Goal: Task Accomplishment & Management: Manage account settings

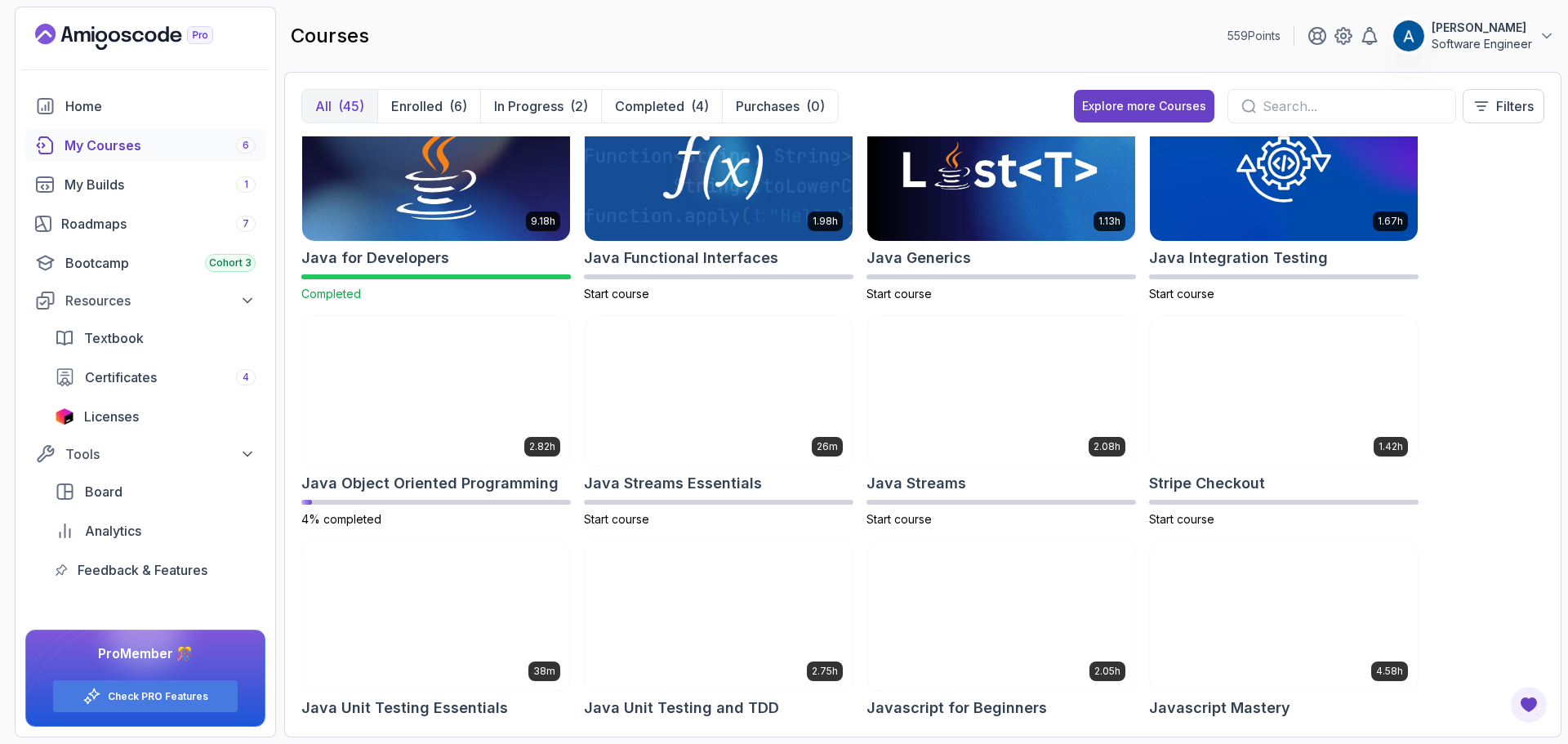
scroll to position [980, 0]
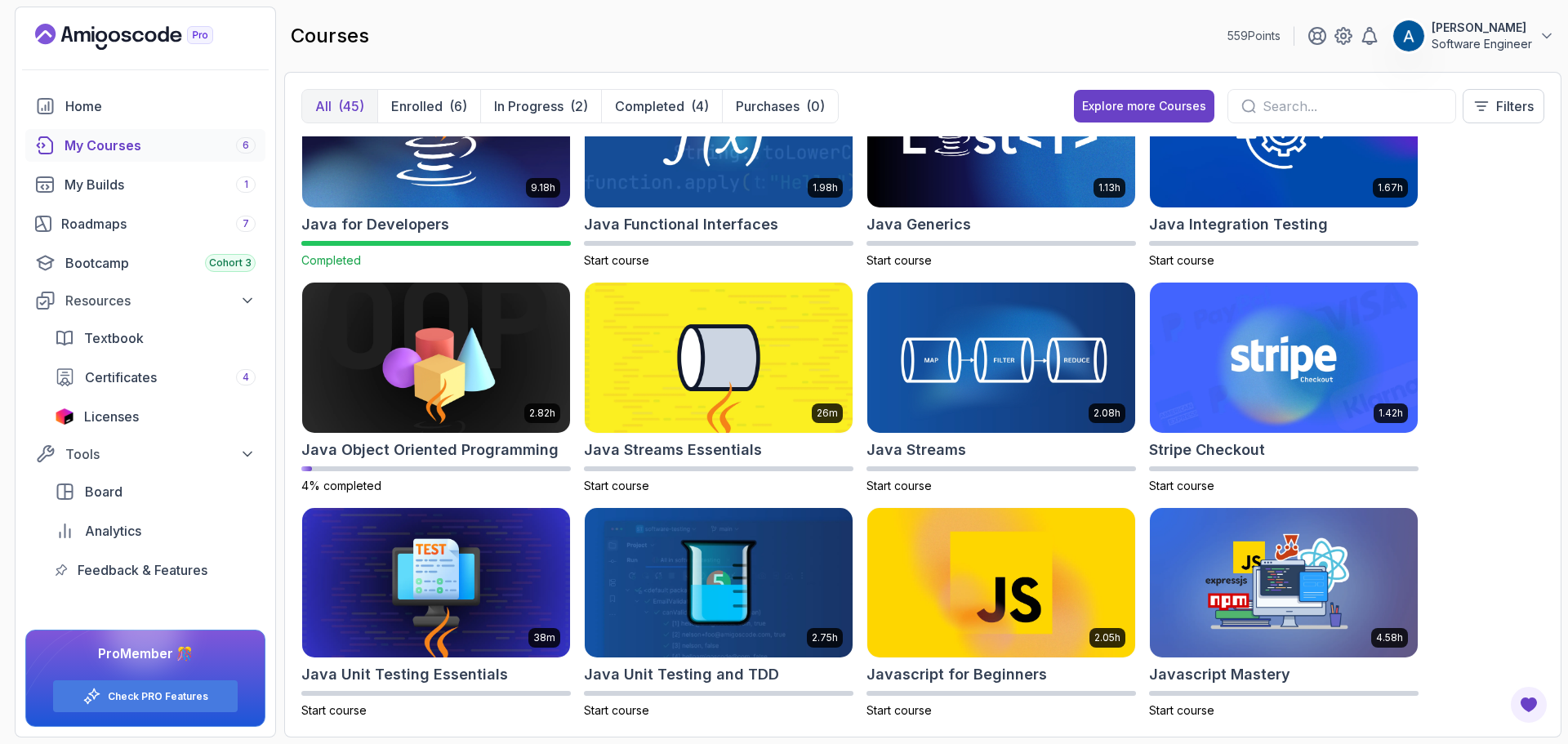
click at [1489, 35] on p "[PERSON_NAME]" at bounding box center [1482, 27] width 101 height 16
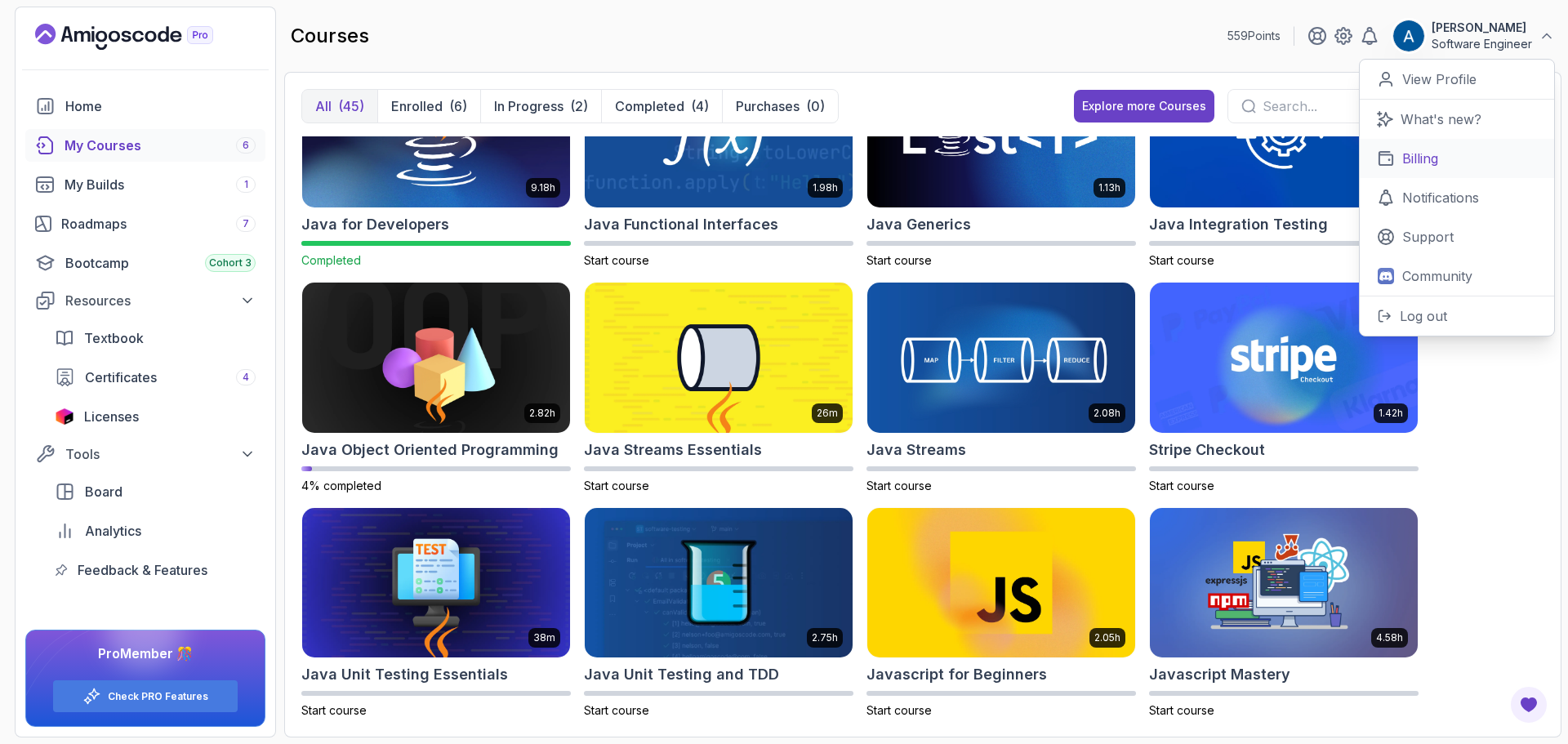
click at [1431, 163] on p "Billing" at bounding box center [1421, 158] width 36 height 20
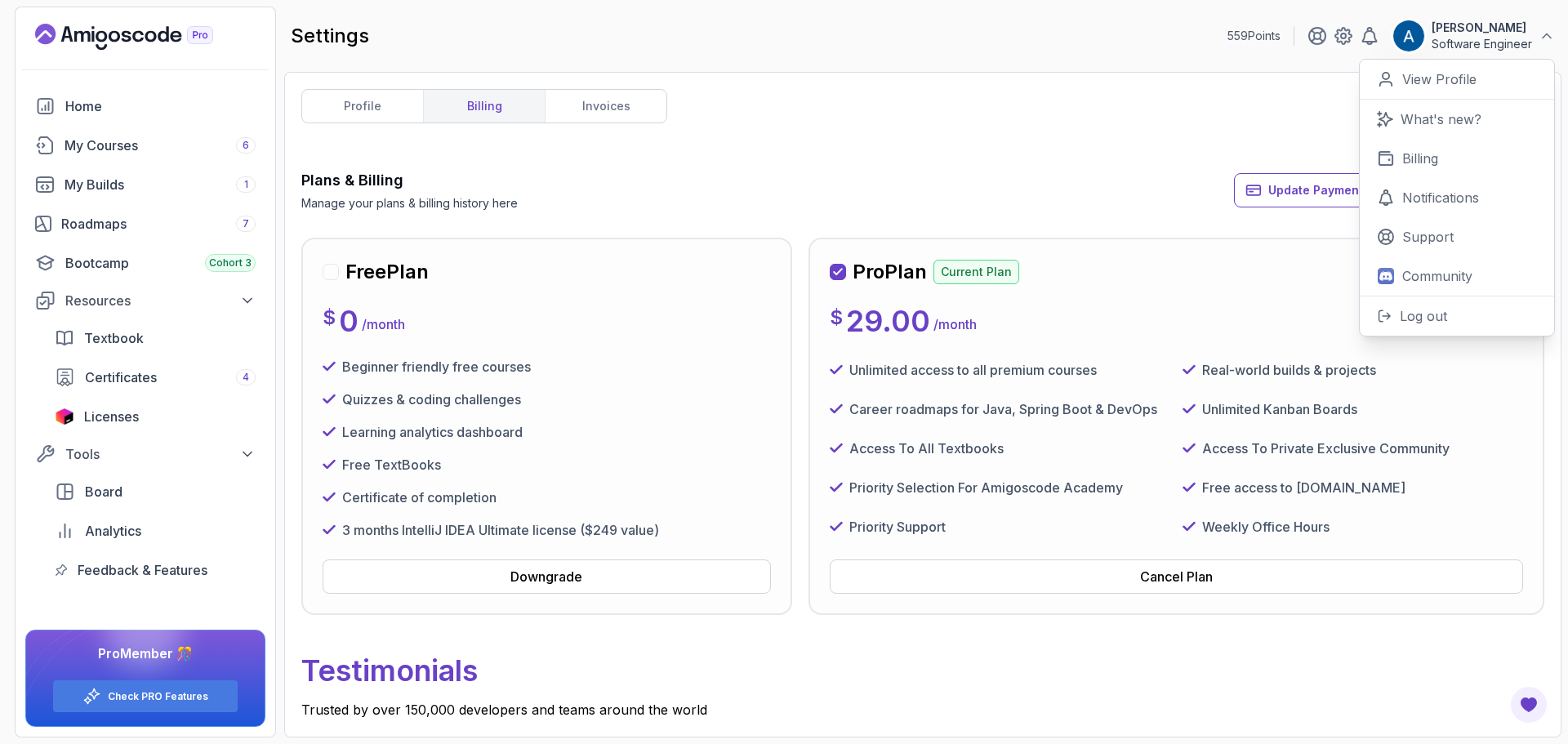
click at [832, 178] on div "Plans & Billing Manage your plans & billing history here Update Payment Details…" at bounding box center [923, 190] width 1243 height 42
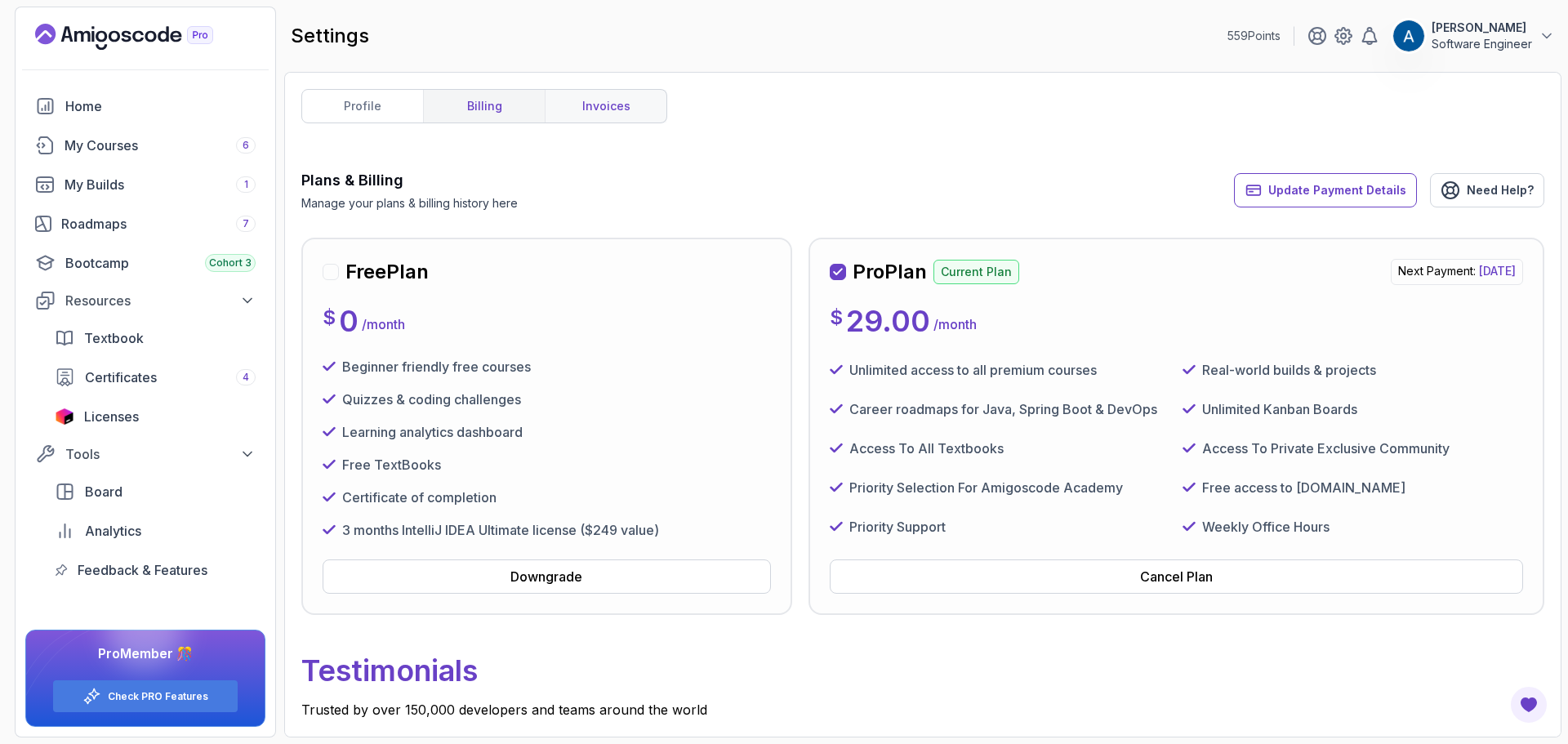
click at [582, 108] on link "invoices" at bounding box center [606, 106] width 122 height 33
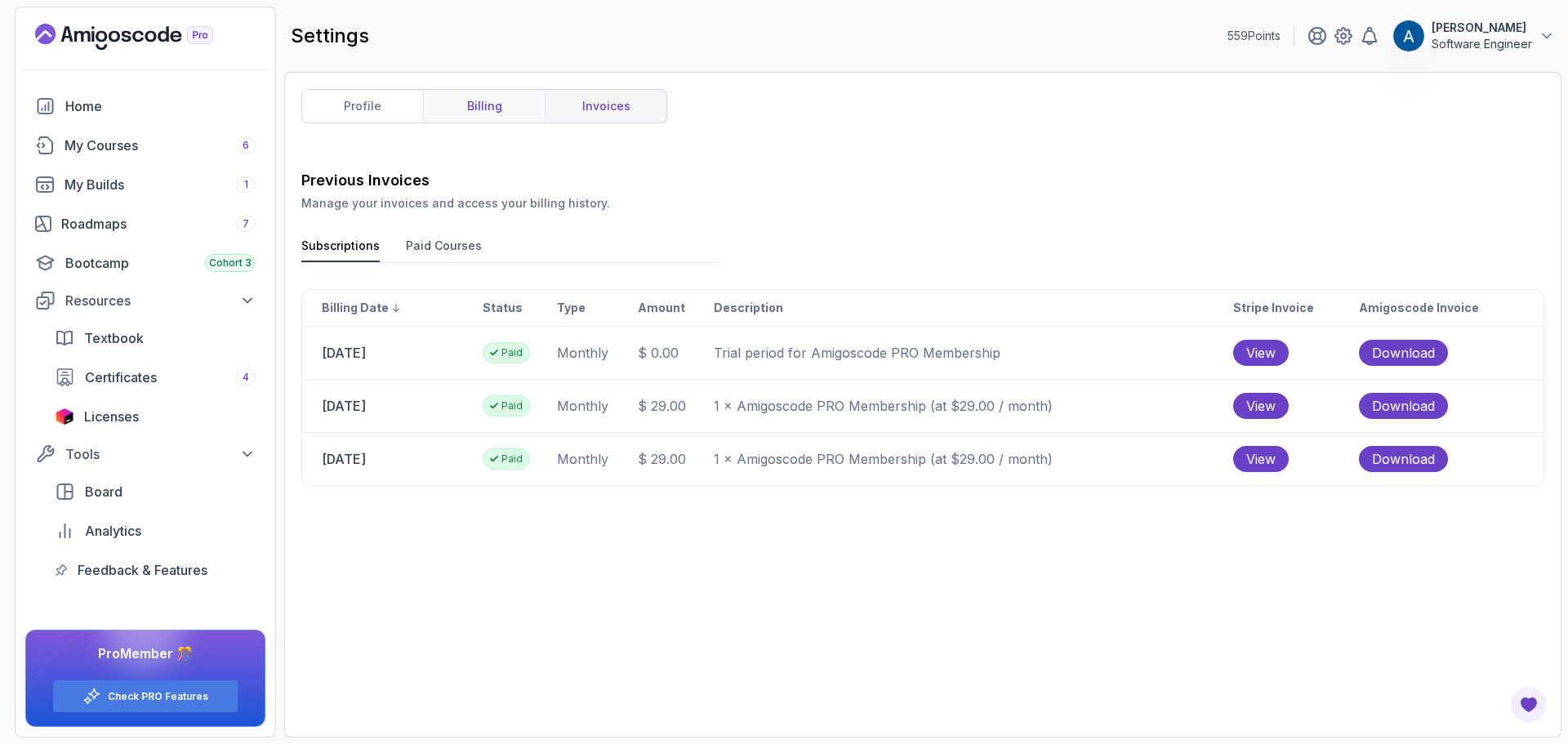
click at [482, 98] on link "billing" at bounding box center [484, 106] width 122 height 33
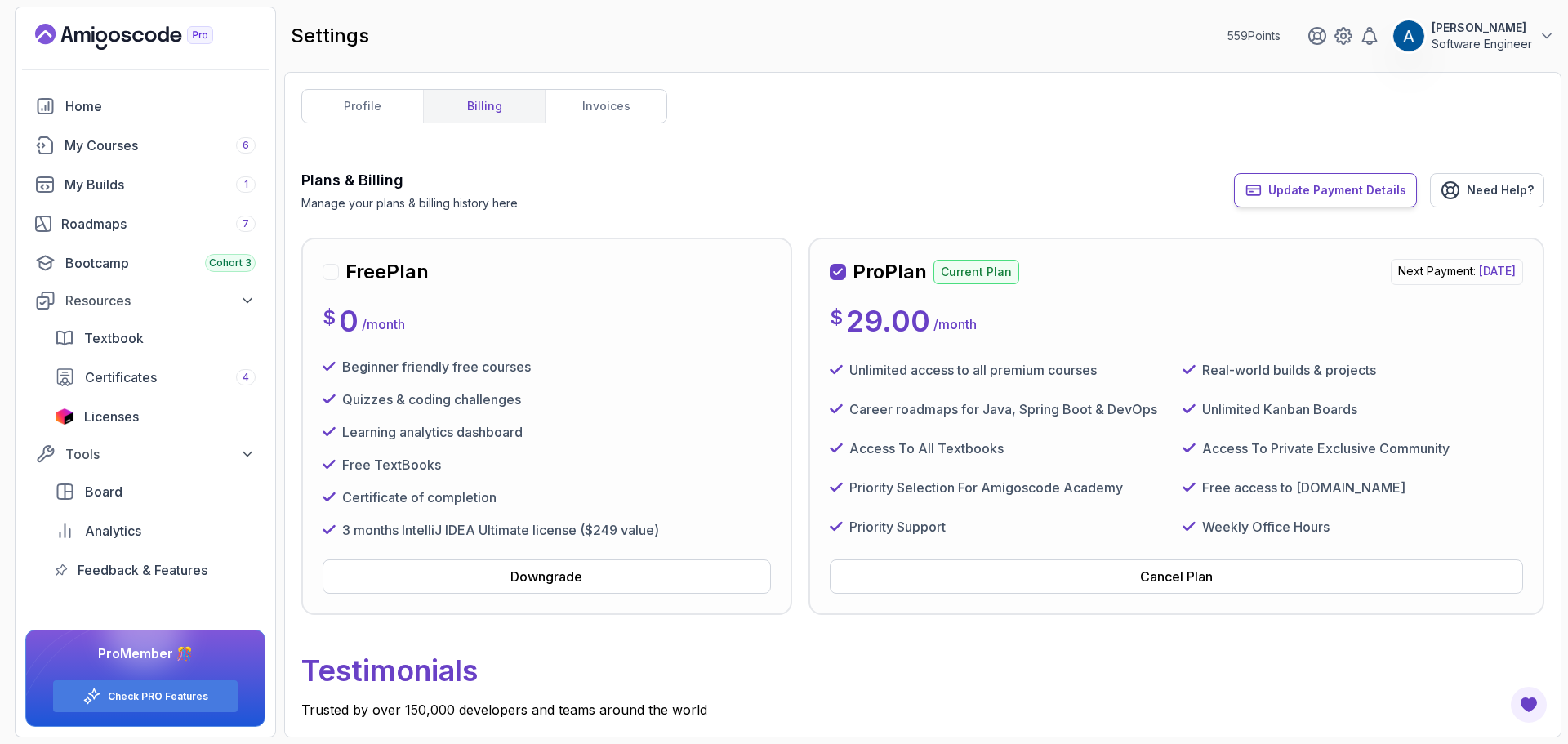
click at [1327, 197] on span "Update Payment Details" at bounding box center [1337, 190] width 138 height 16
